Goal: Information Seeking & Learning: Learn about a topic

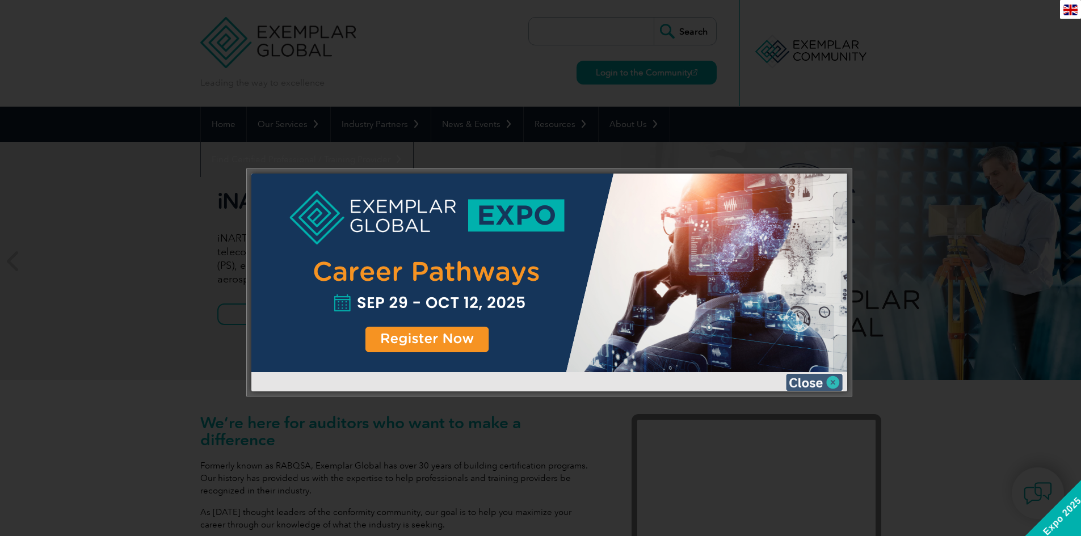
click at [810, 380] on img at bounding box center [814, 382] width 57 height 17
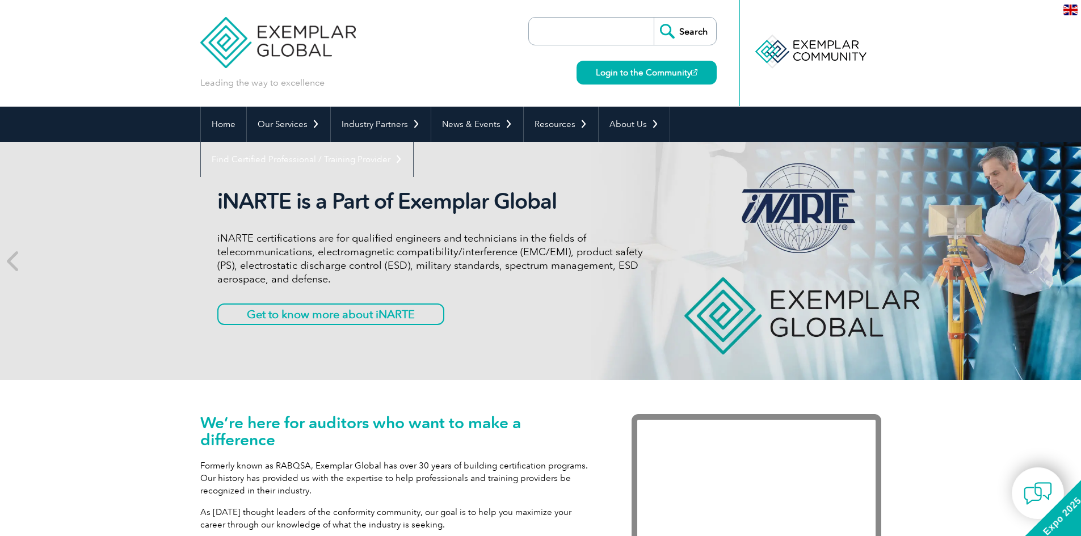
click at [1071, 10] on img at bounding box center [1071, 10] width 14 height 11
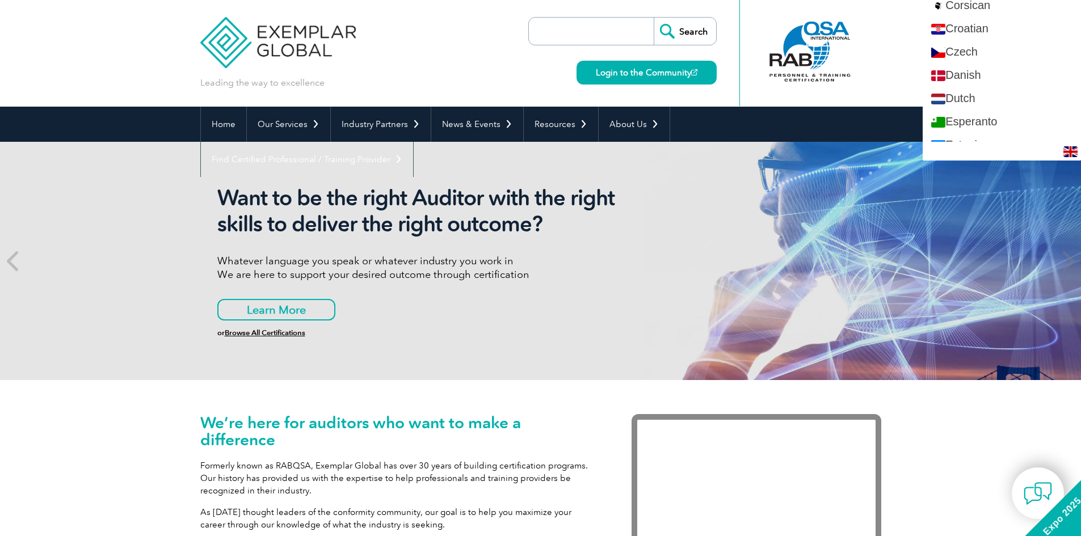
scroll to position [397, 0]
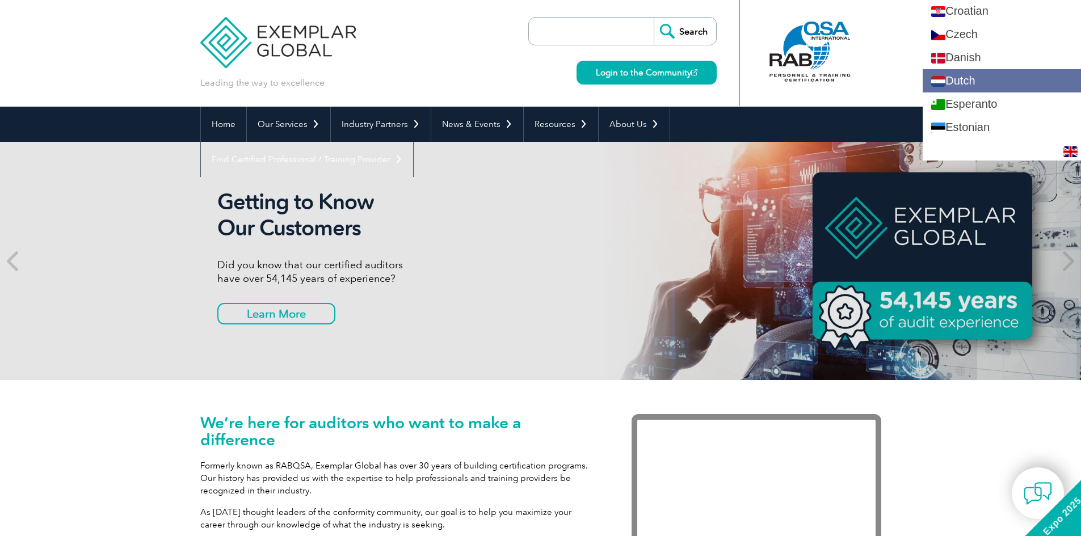
click at [1002, 75] on link "Dutch" at bounding box center [1002, 80] width 158 height 23
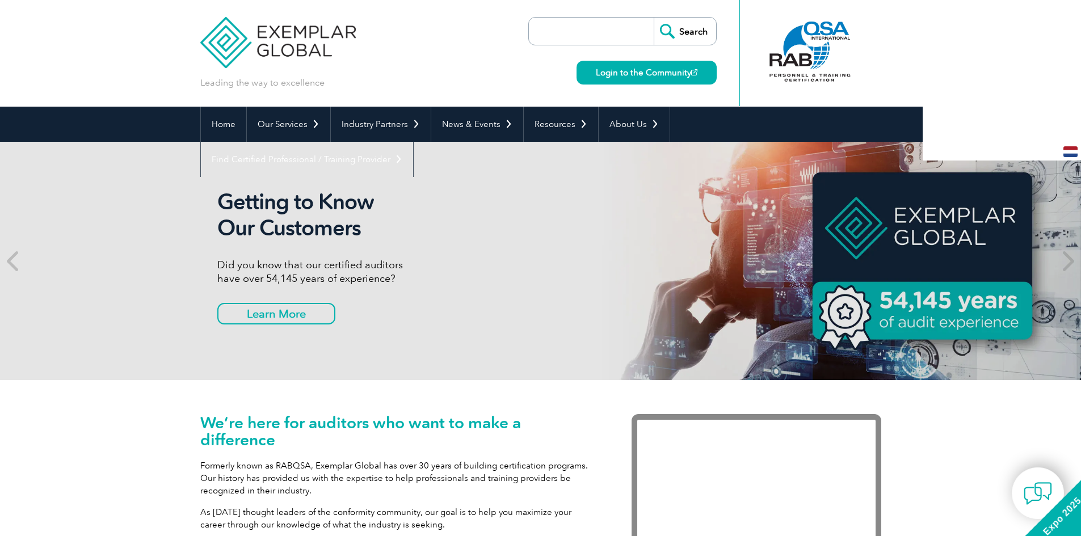
scroll to position [0, 0]
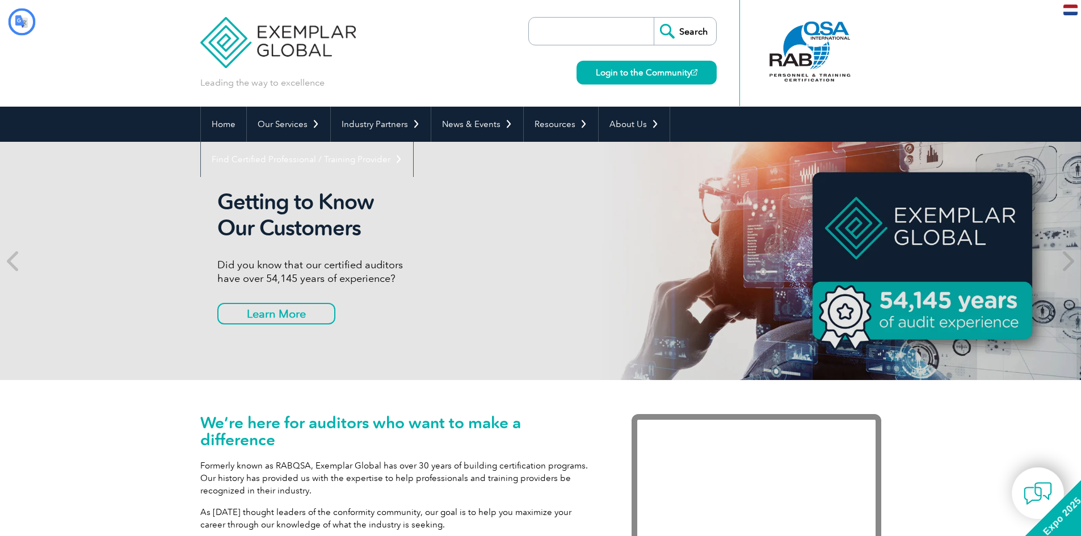
type input "Zoekopdracht"
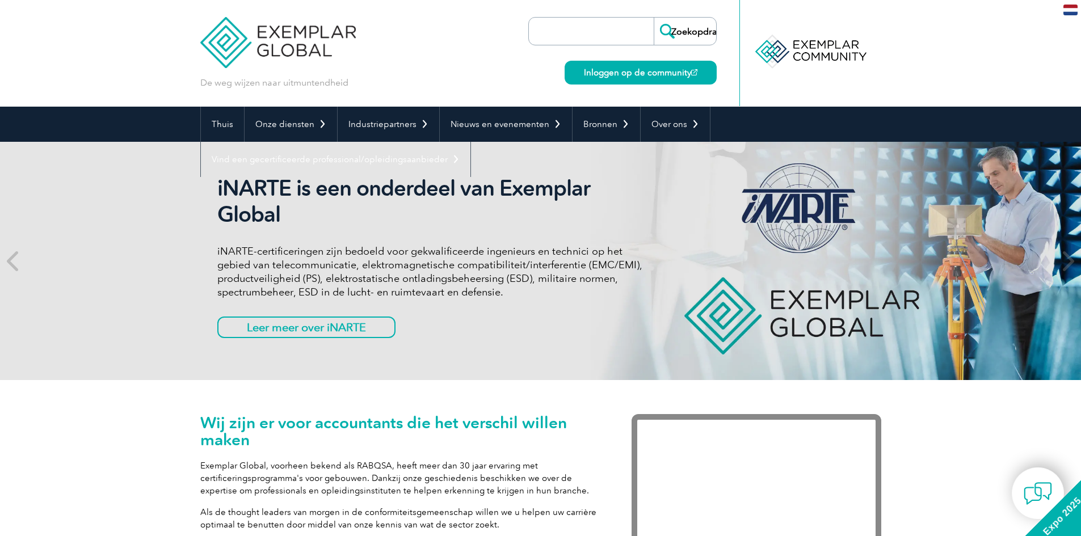
click at [612, 34] on input "search" at bounding box center [594, 31] width 119 height 27
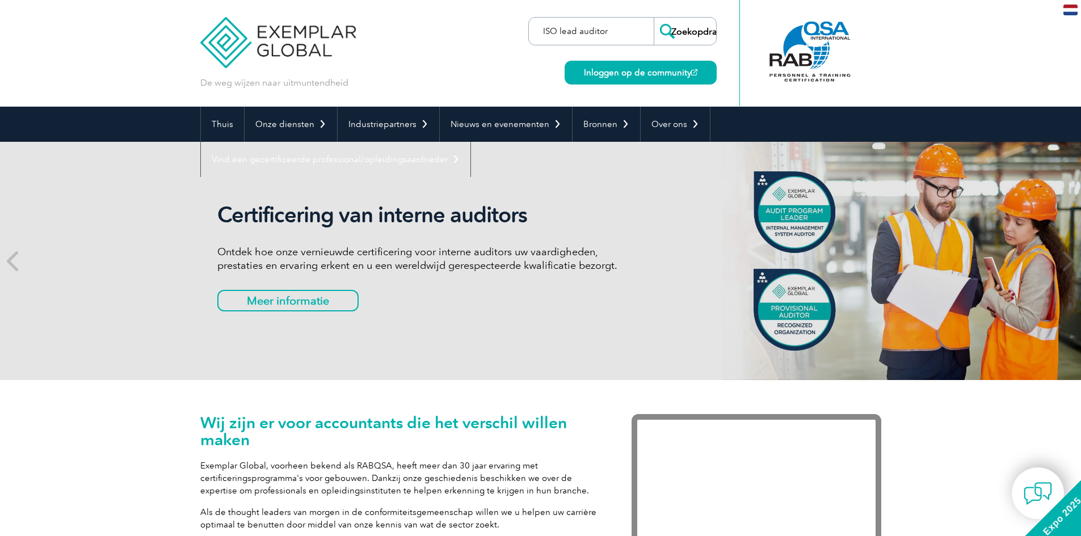
type input "ISO lead auditor"
click at [654, 18] on input "Zoekopdracht" at bounding box center [685, 31] width 62 height 27
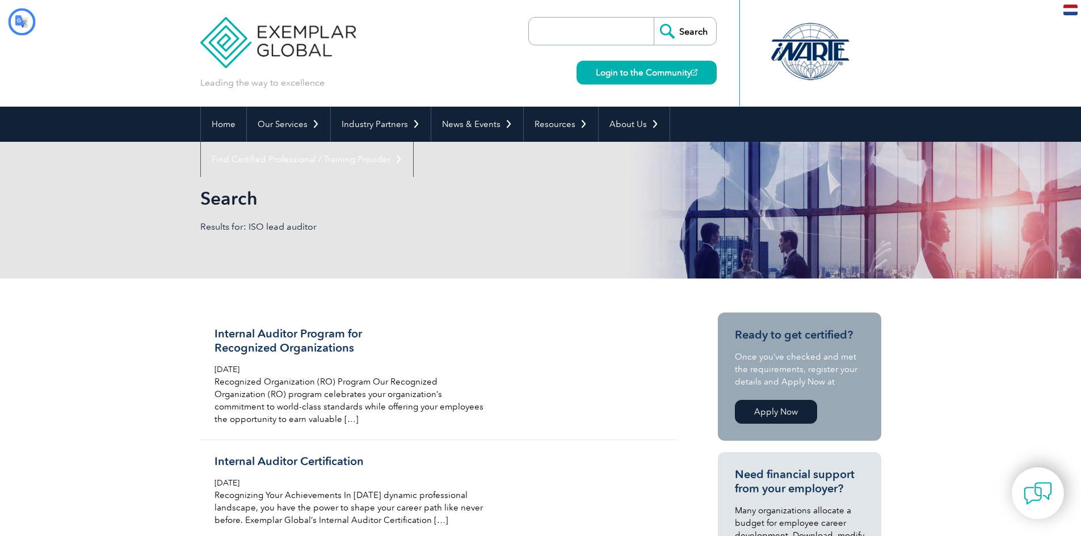
type input "Zoekopdracht"
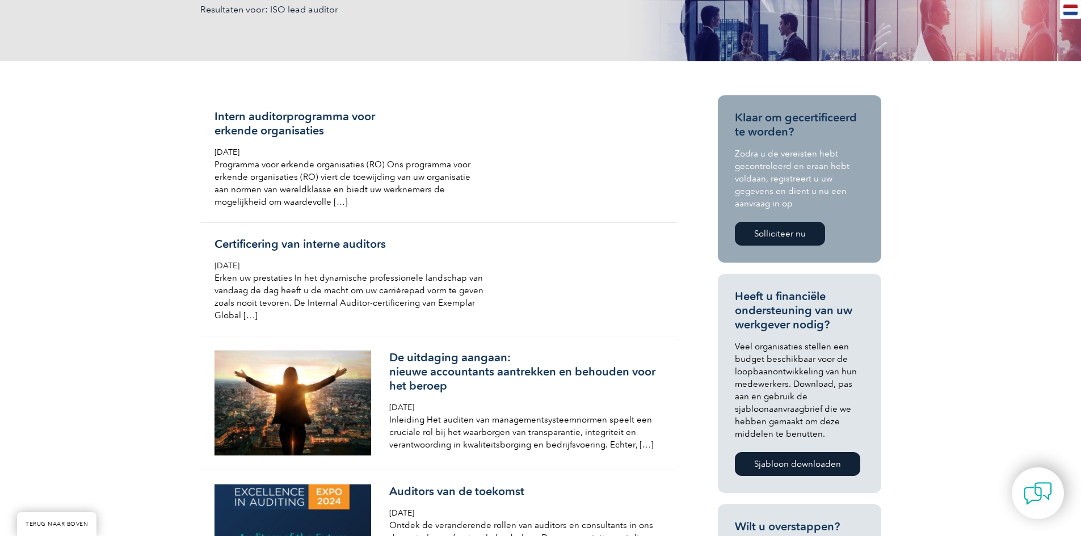
scroll to position [227, 0]
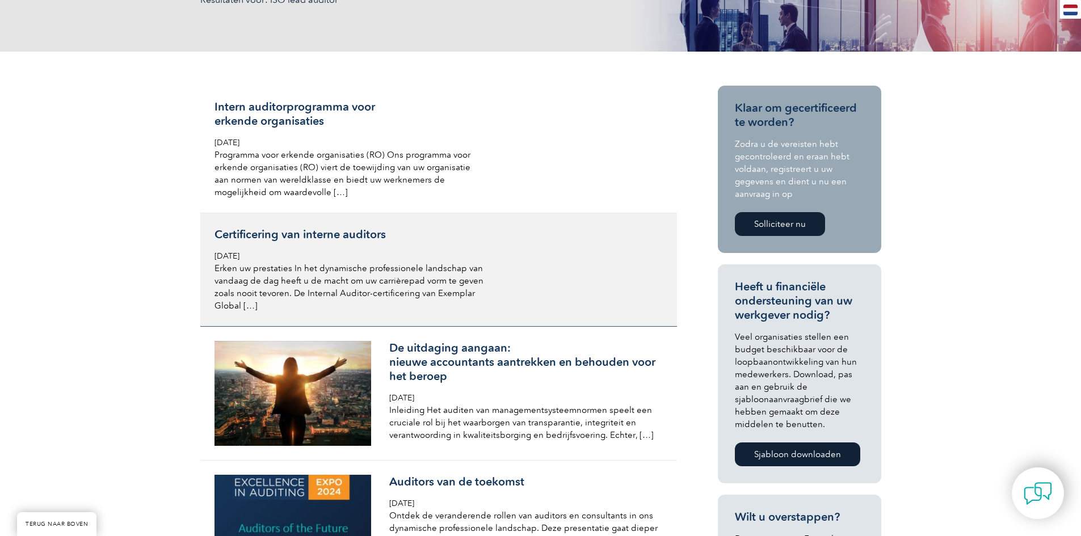
click at [410, 258] on div "Certificering van interne auditors [DATE] Erken uw prestaties In het dynamische…" at bounding box center [349, 270] width 269 height 85
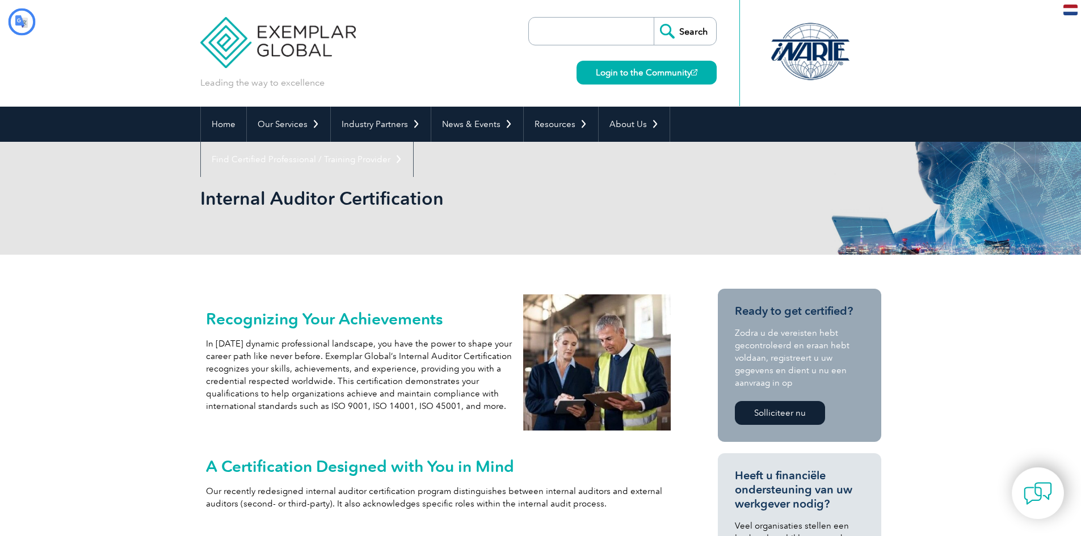
type input "Zoekopdracht"
